Goal: Transaction & Acquisition: Purchase product/service

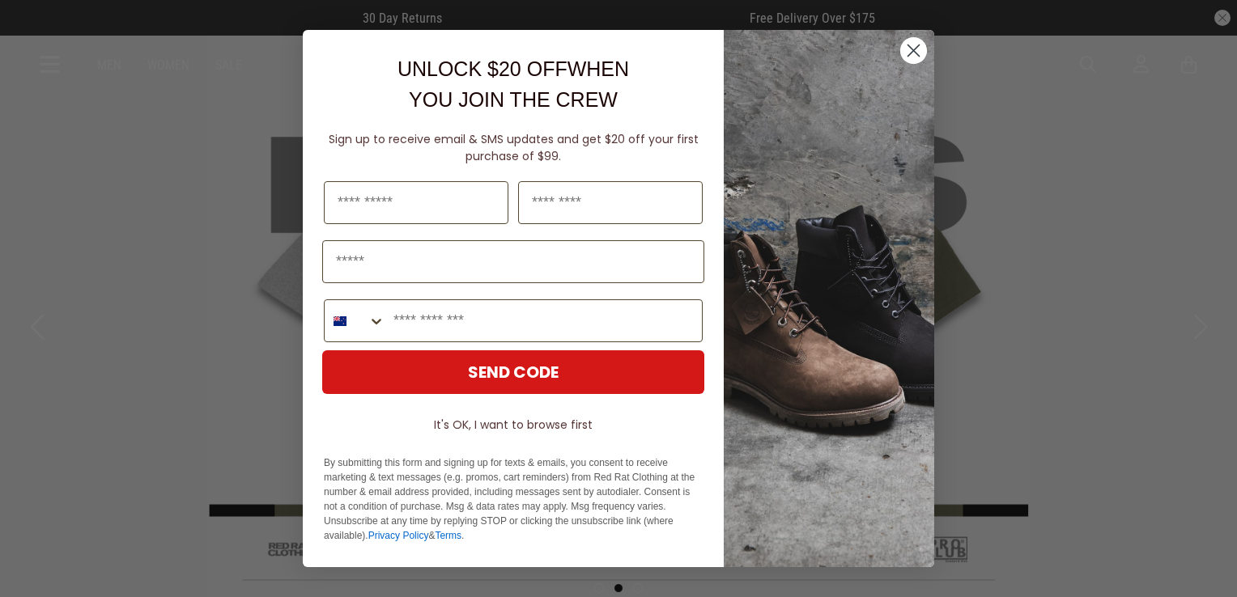
click at [913, 57] on circle "Close dialog" at bounding box center [913, 50] width 27 height 27
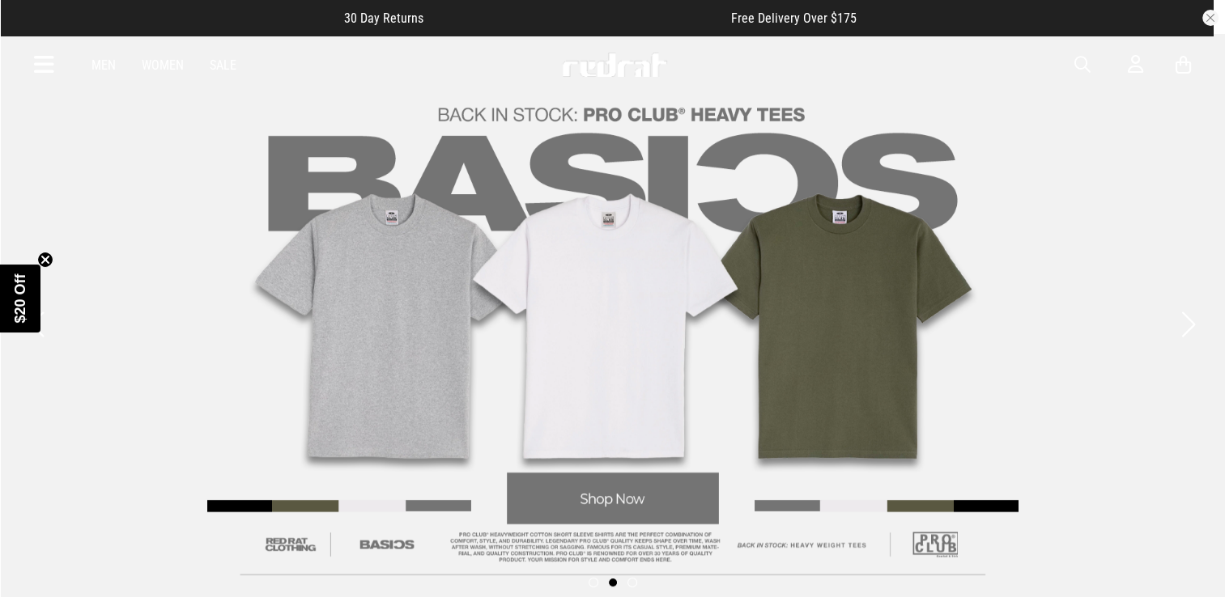
click at [1074, 67] on span "button" at bounding box center [1082, 64] width 16 height 19
click at [532, 65] on input "search" at bounding box center [571, 65] width 487 height 32
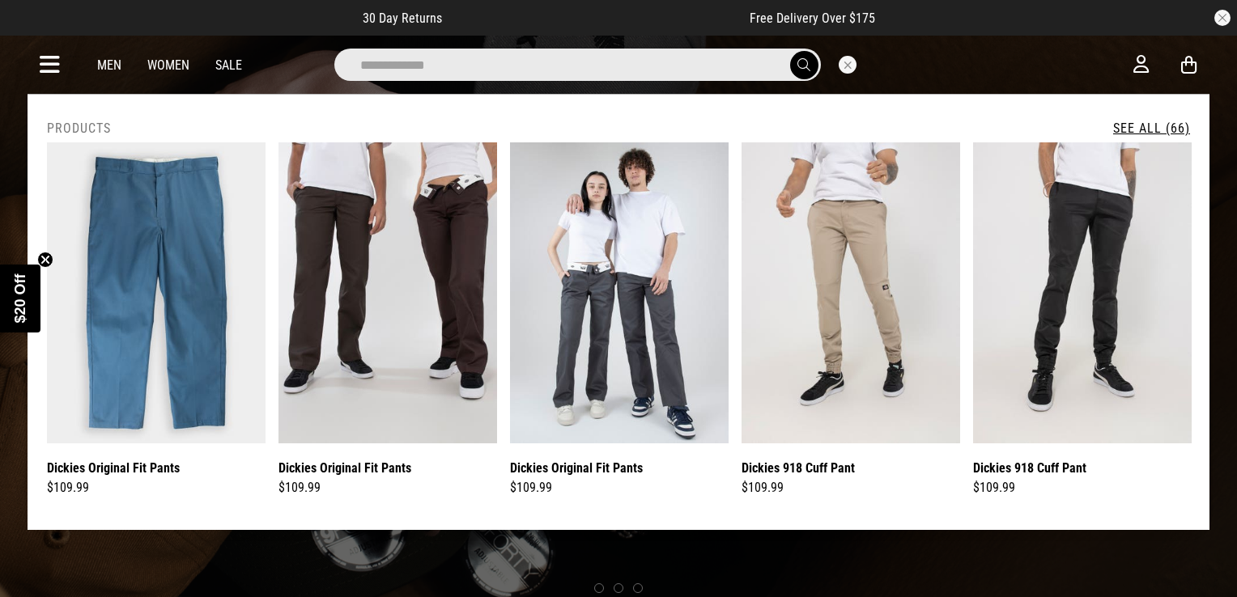
type input "**********"
click at [790, 51] on button "submit" at bounding box center [804, 65] width 28 height 28
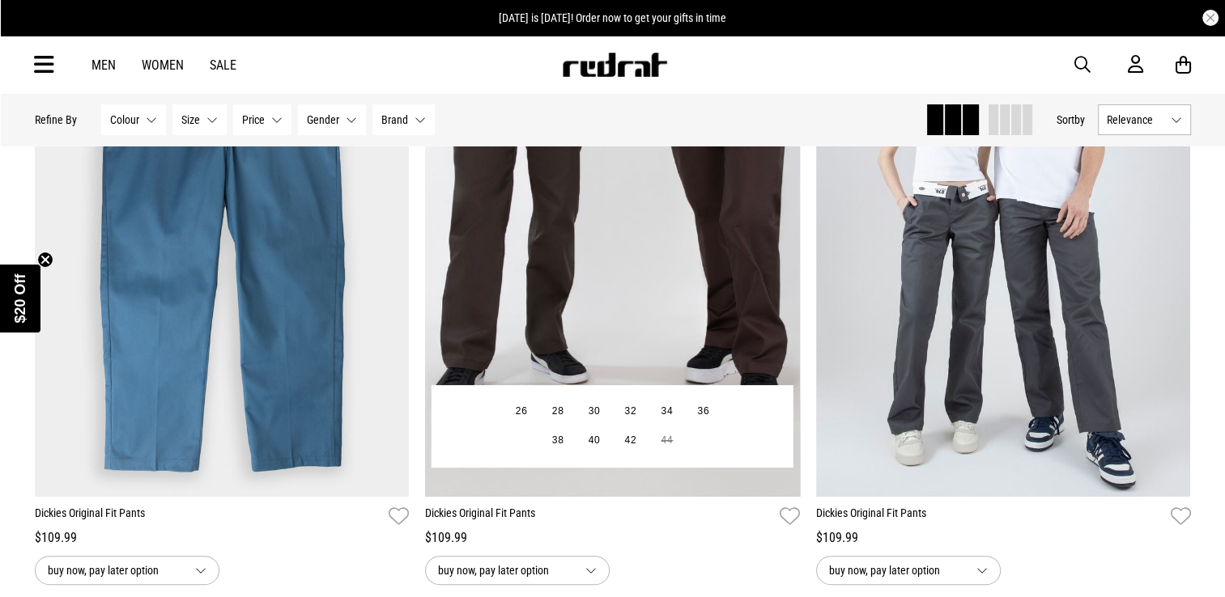
scroll to position [337, 0]
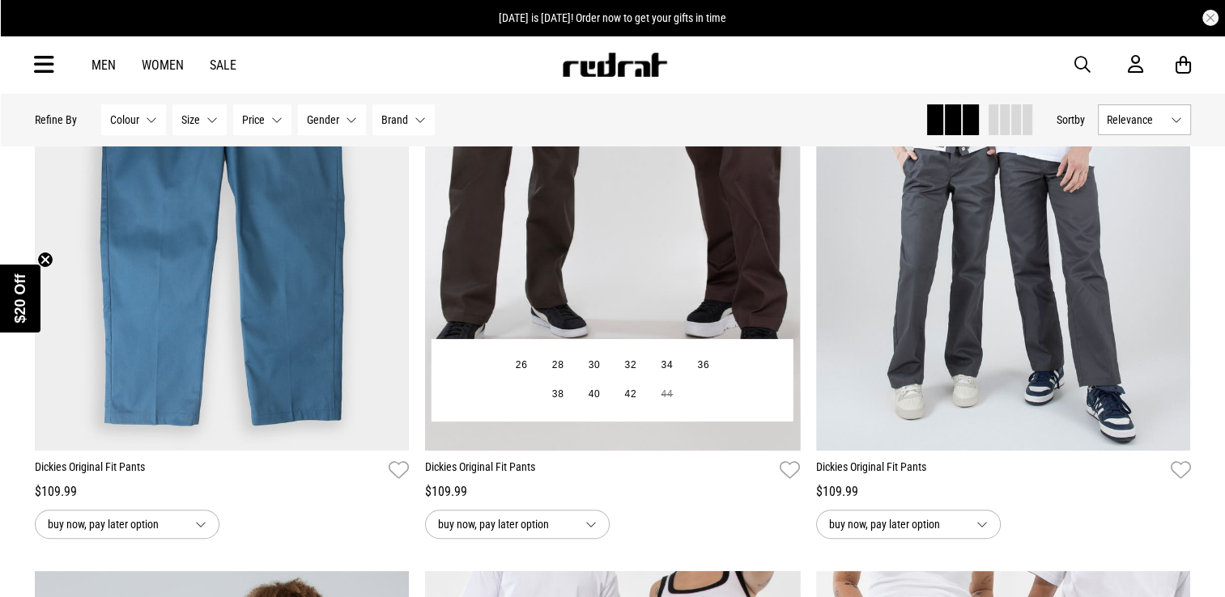
click at [599, 459] on link "Dickies Original Fit Pants" at bounding box center [599, 470] width 348 height 23
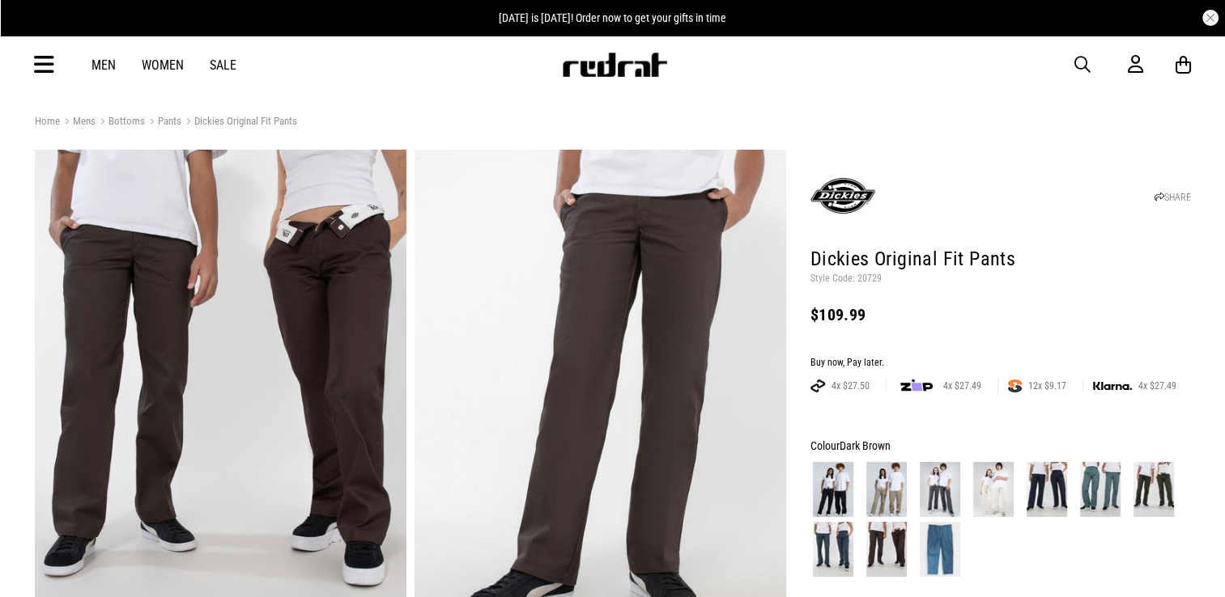
scroll to position [6, 0]
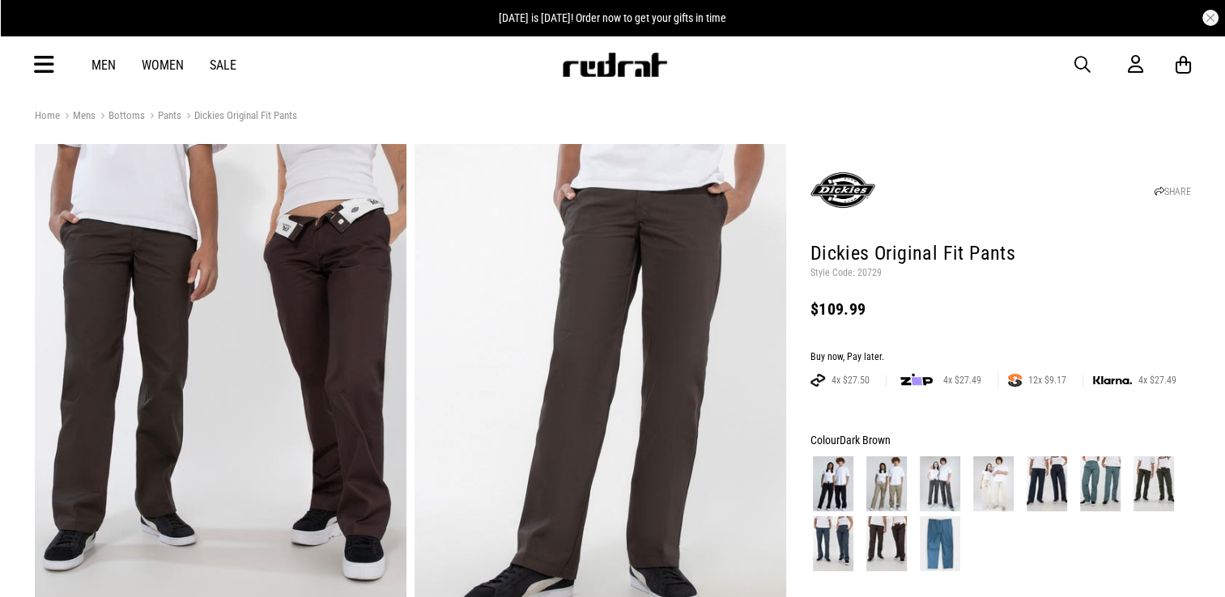
click at [835, 484] on img at bounding box center [833, 484] width 40 height 55
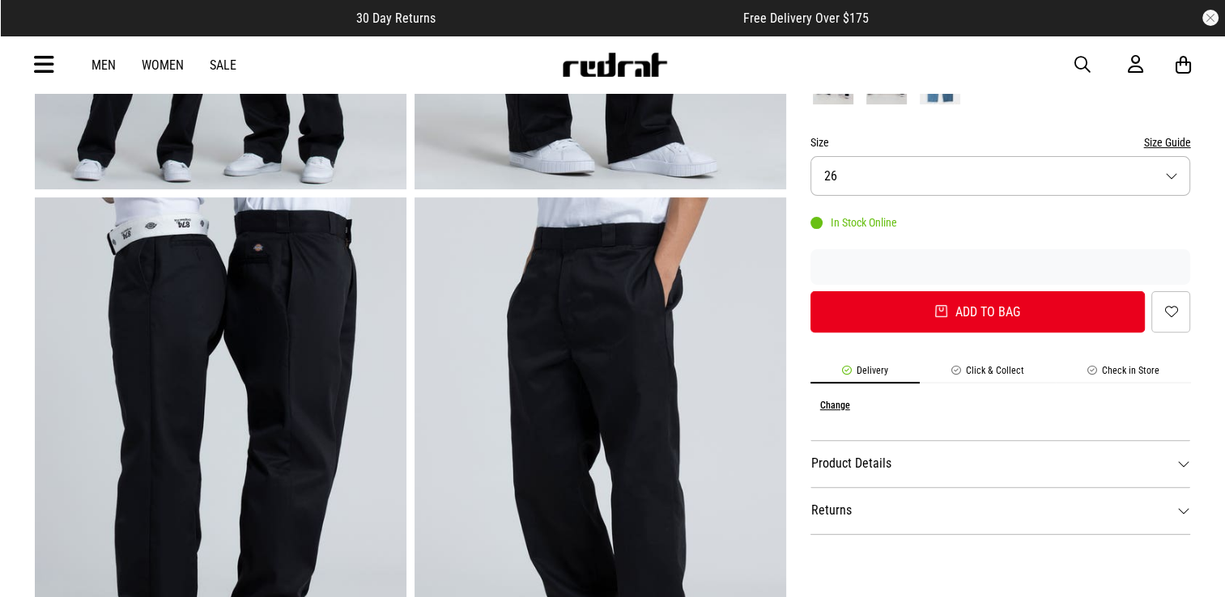
scroll to position [472, 0]
click at [886, 179] on button "Size 26" at bounding box center [1000, 177] width 381 height 40
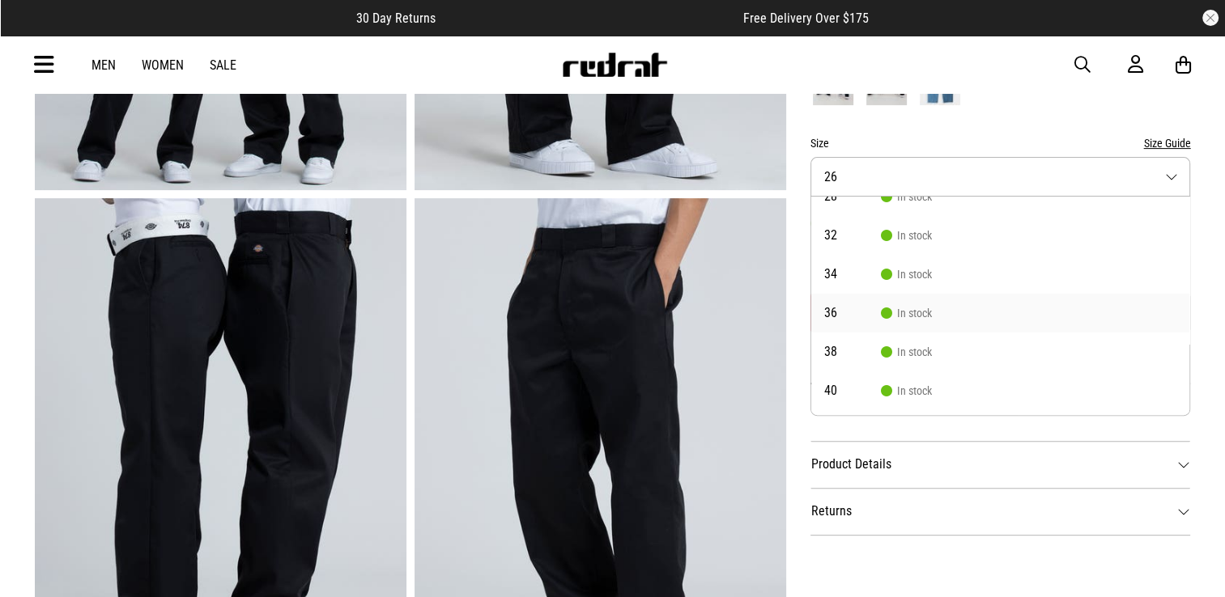
scroll to position [3, 0]
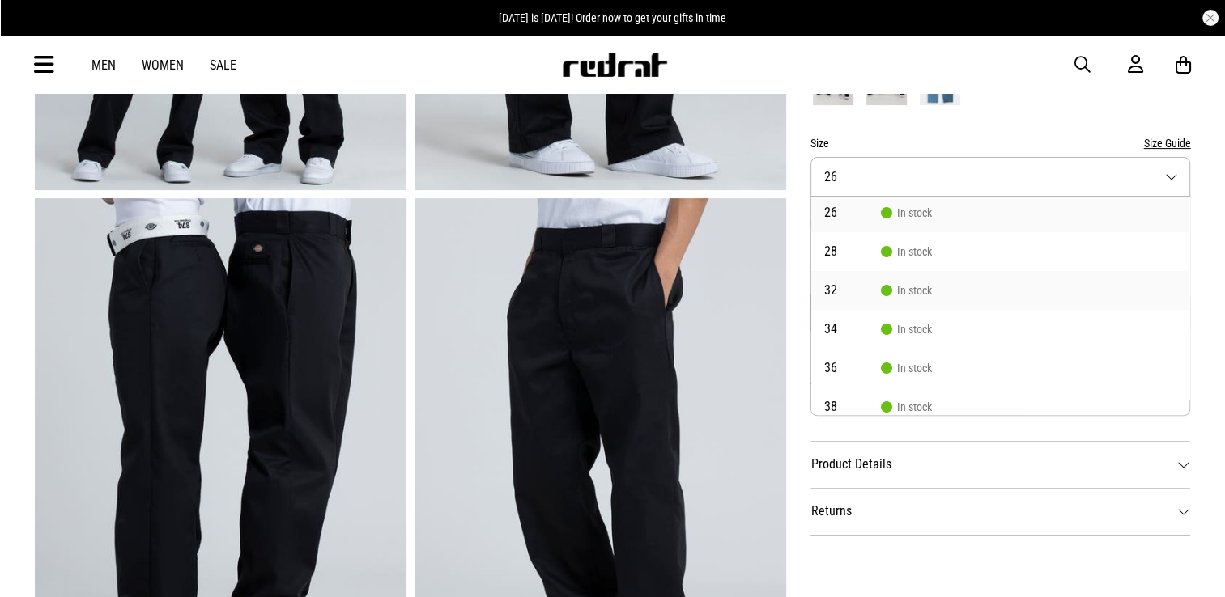
drag, startPoint x: 882, startPoint y: 301, endPoint x: 839, endPoint y: 283, distance: 47.2
click at [839, 284] on span "32" at bounding box center [852, 290] width 57 height 13
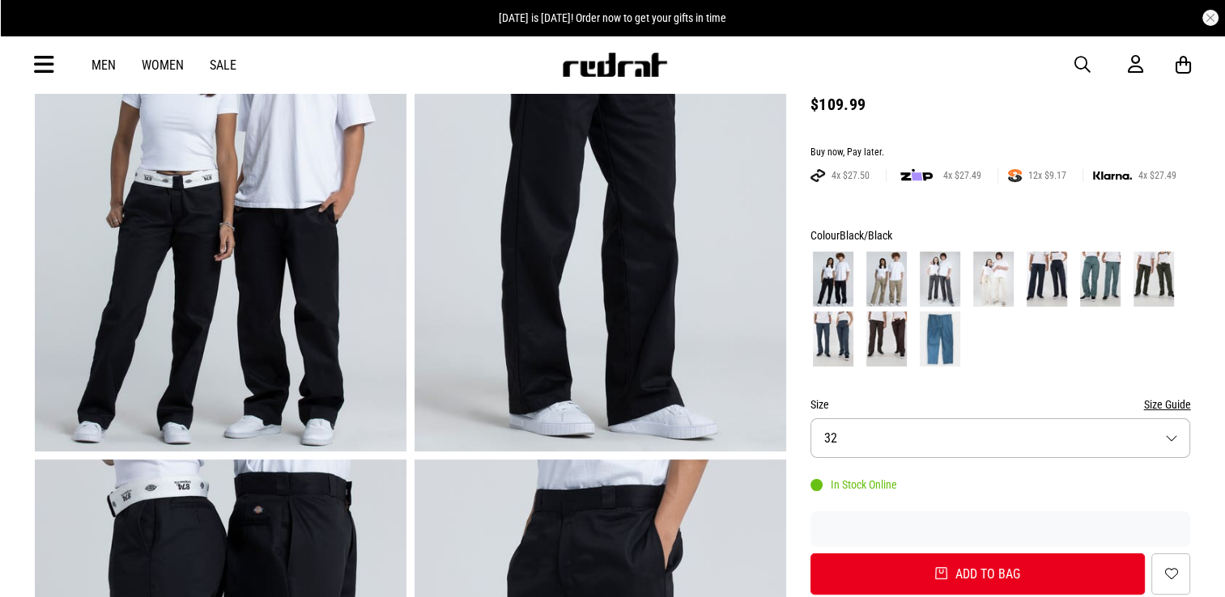
scroll to position [203, 0]
